Goal: Transaction & Acquisition: Purchase product/service

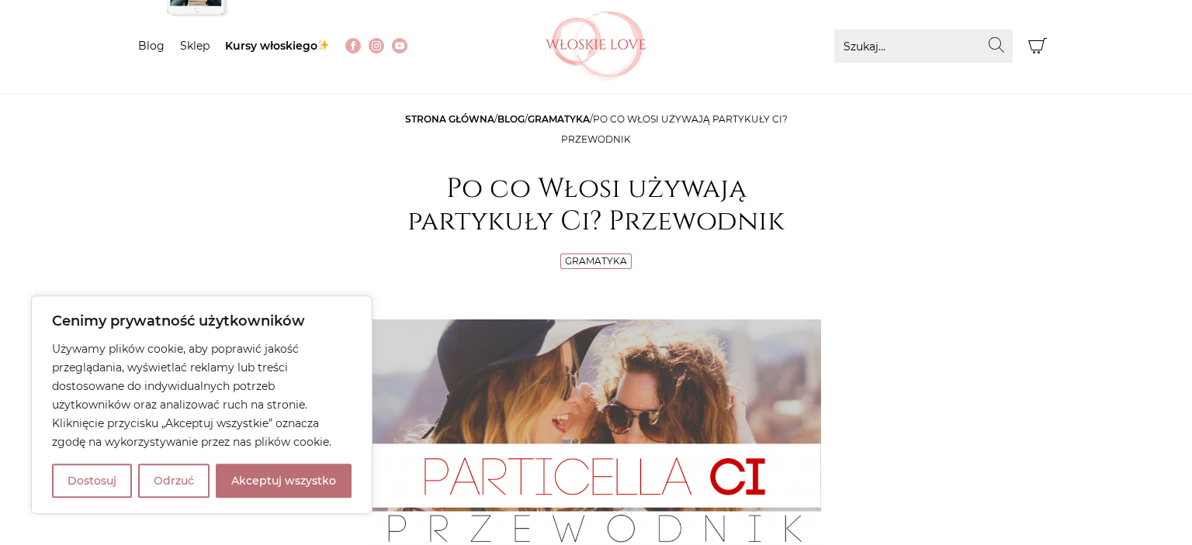
scroll to position [85, 0]
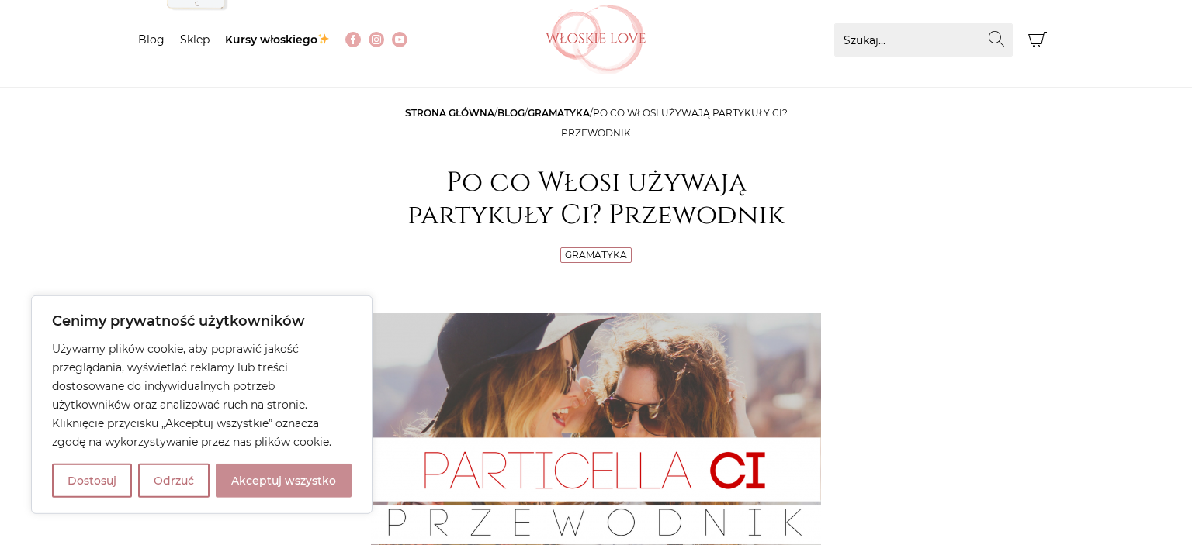
click at [259, 479] on button "Akceptuj wszystko" at bounding box center [284, 481] width 136 height 34
checkbox input "true"
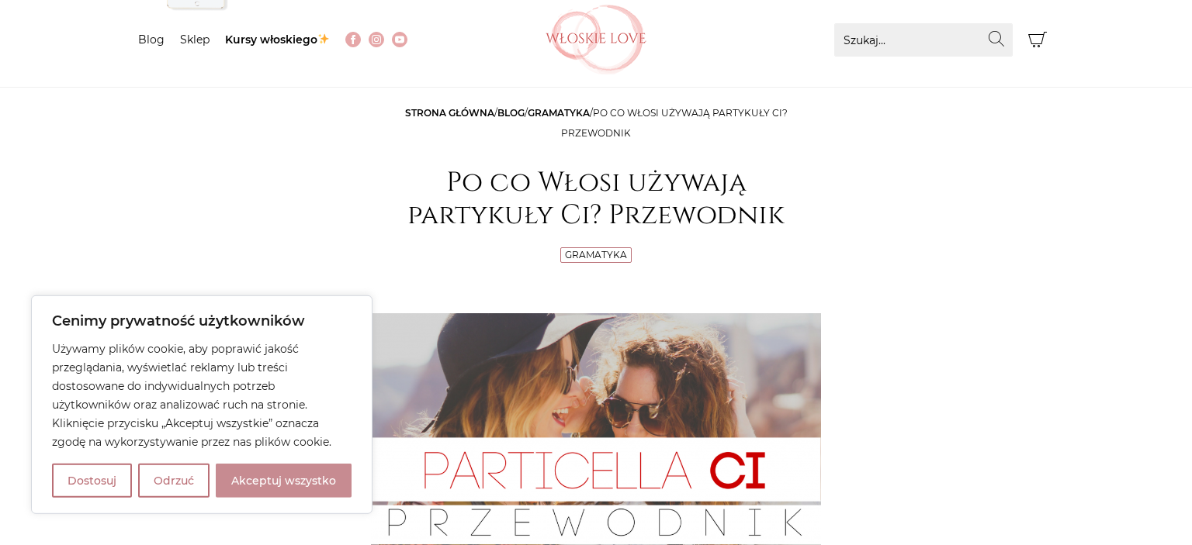
checkbox input "true"
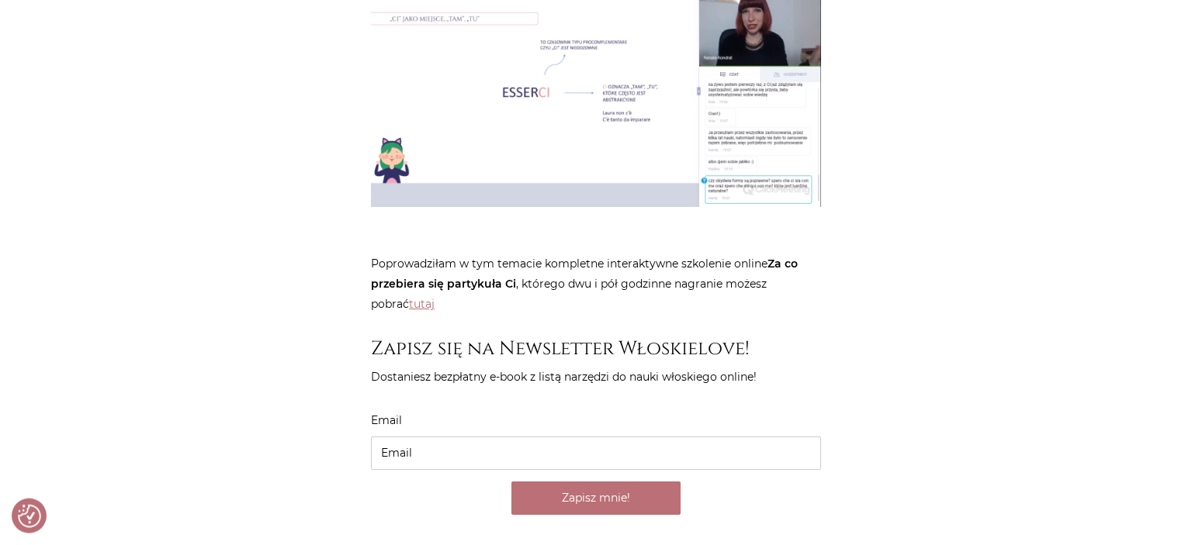
scroll to position [4560, 0]
click at [409, 296] on link "tutaj" at bounding box center [422, 303] width 26 height 14
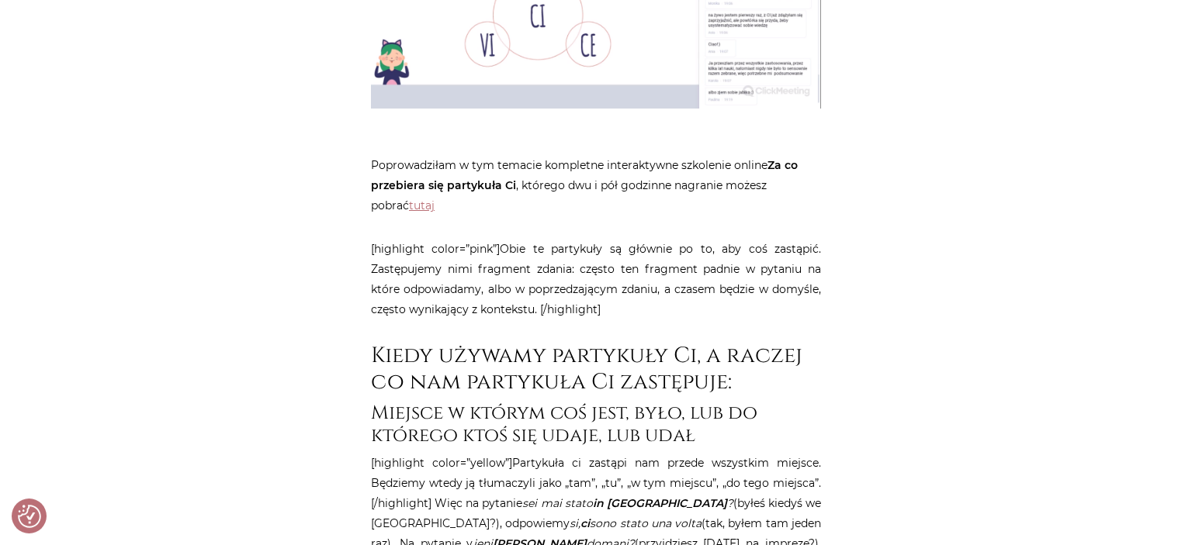
scroll to position [0, 0]
